Goal: Information Seeking & Learning: Learn about a topic

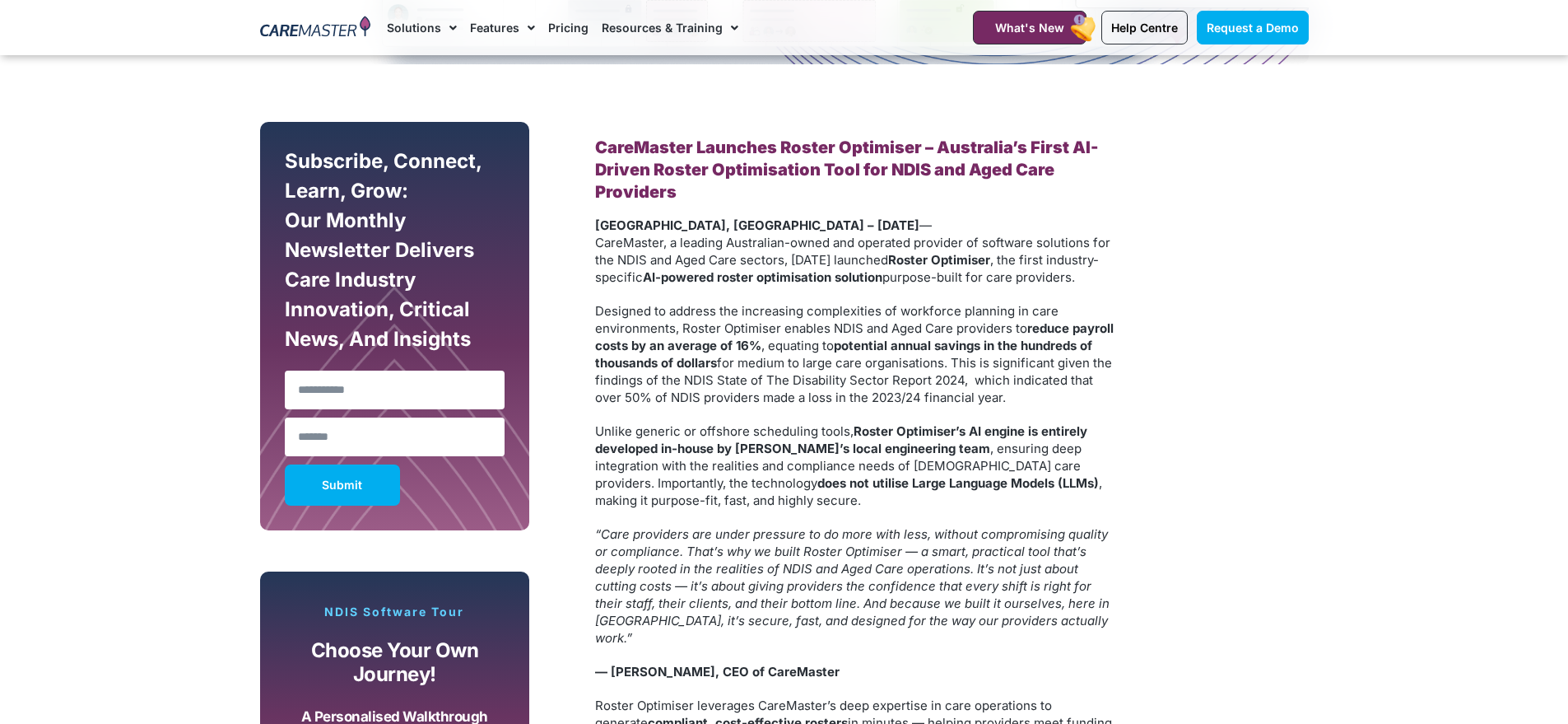
scroll to position [855, 0]
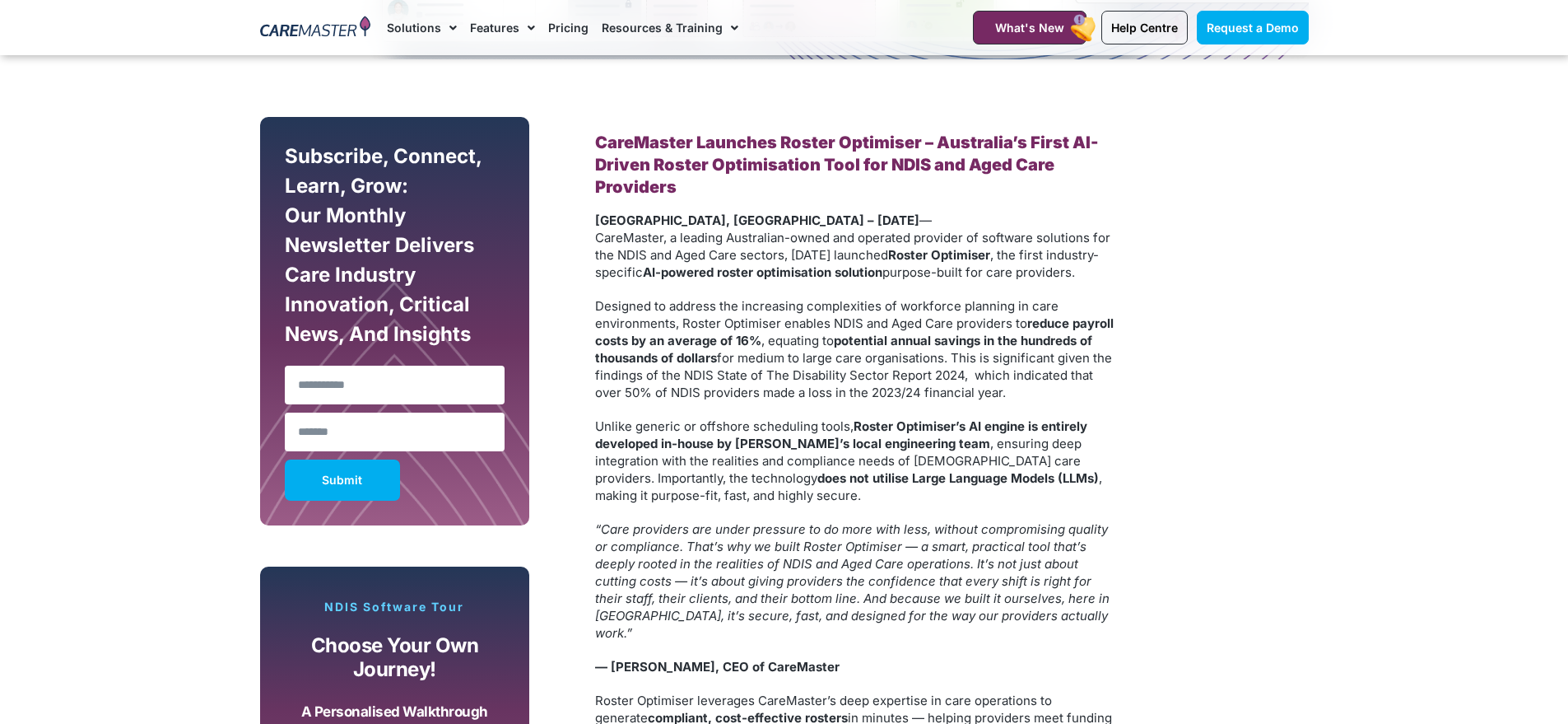
click at [596, 238] on span "CareMaster, a leading Australian-owned and operated provider of software soluti…" at bounding box center [853, 246] width 515 height 33
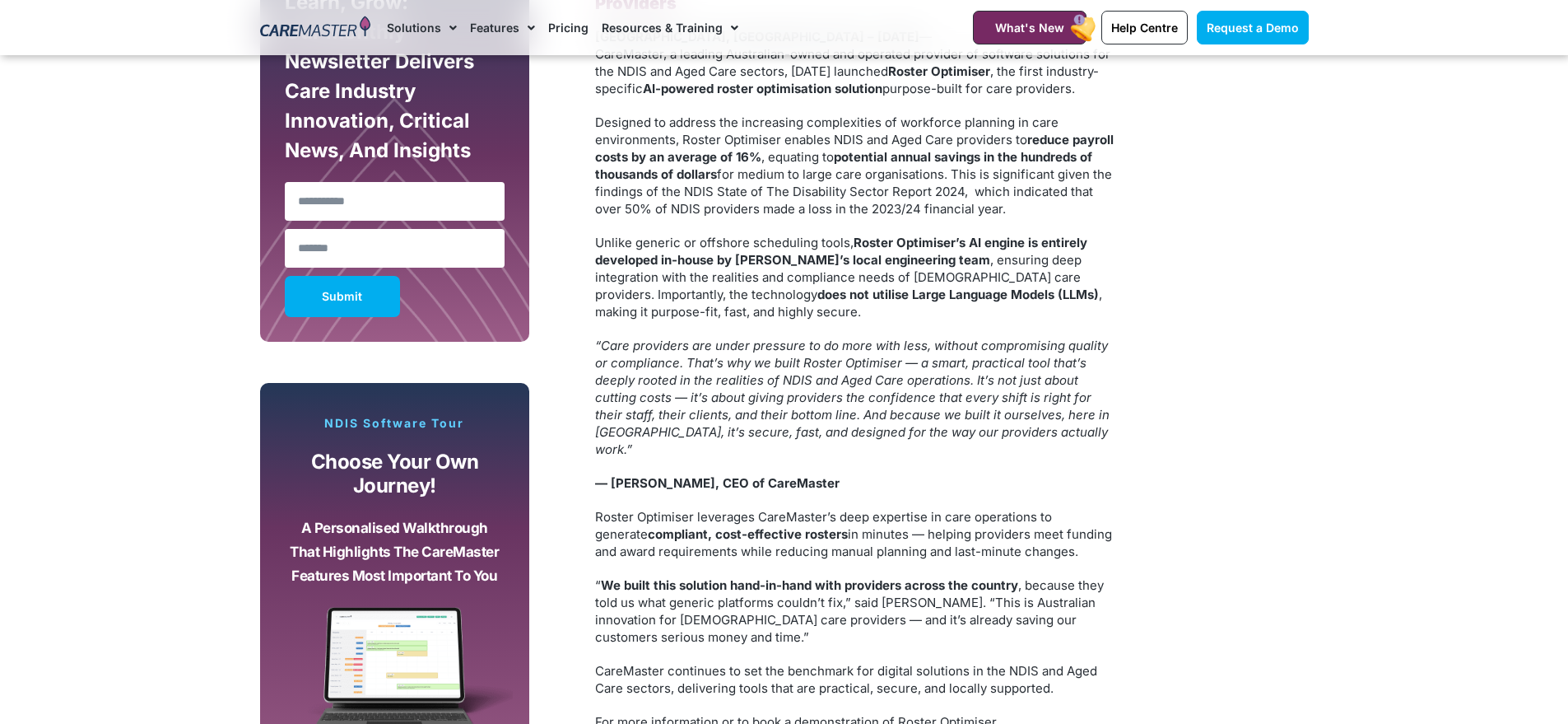
scroll to position [1006, 0]
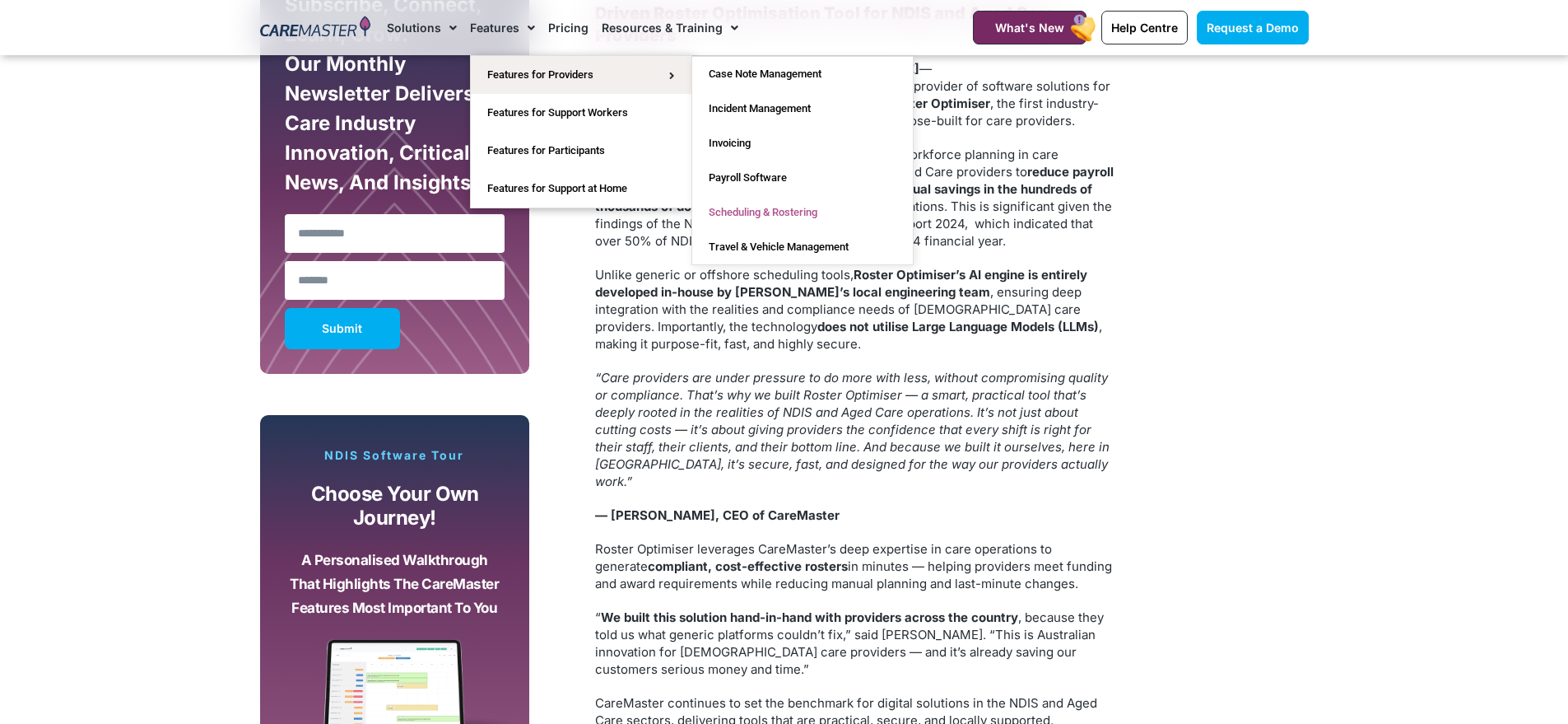
click at [783, 211] on link "Scheduling & Rostering" at bounding box center [803, 212] width 221 height 35
